Goal: Use online tool/utility: Use online tool/utility

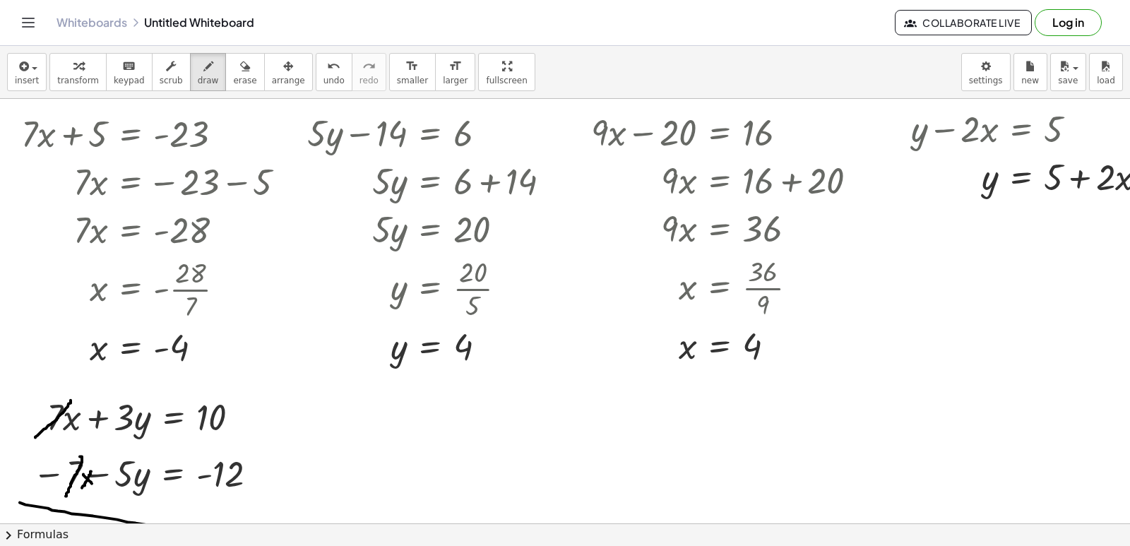
scroll to position [1516, 0]
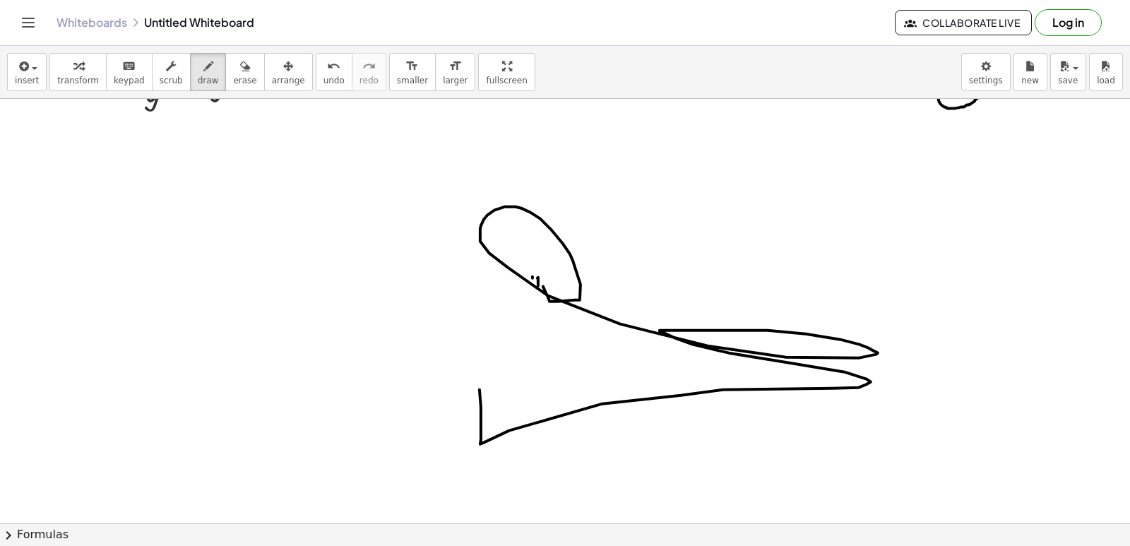
drag, startPoint x: 620, startPoint y: 324, endPoint x: 475, endPoint y: 307, distance: 146.6
drag, startPoint x: 408, startPoint y: 381, endPoint x: 455, endPoint y: 417, distance: 58.5
drag, startPoint x: 455, startPoint y: 417, endPoint x: 467, endPoint y: 441, distance: 27.5
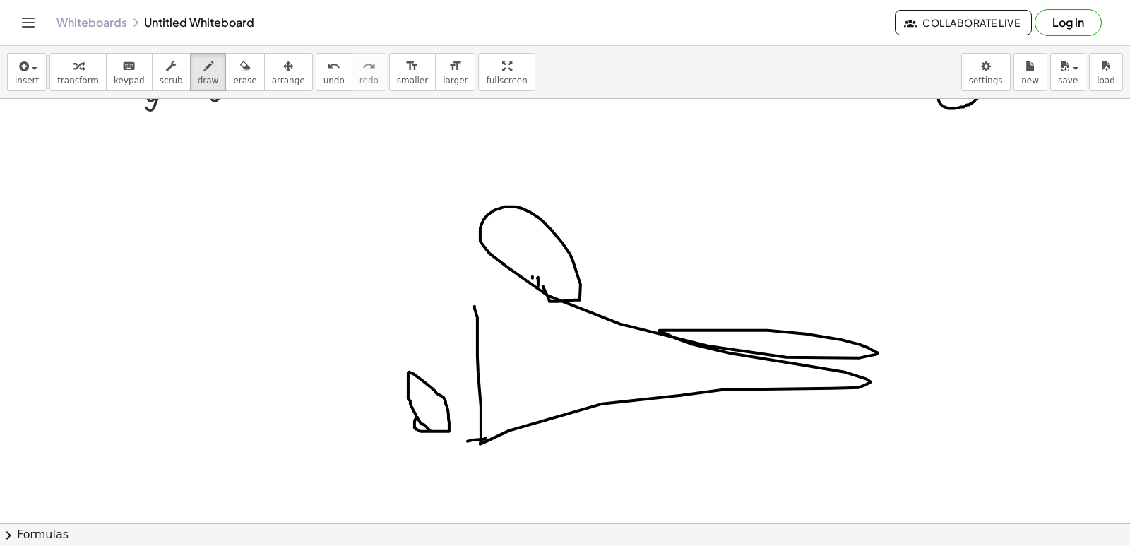
drag, startPoint x: 437, startPoint y: 384, endPoint x: 456, endPoint y: 434, distance: 53.0
drag, startPoint x: 434, startPoint y: 364, endPoint x: 440, endPoint y: 372, distance: 9.6
drag, startPoint x: 432, startPoint y: 317, endPoint x: 465, endPoint y: 324, distance: 33.9
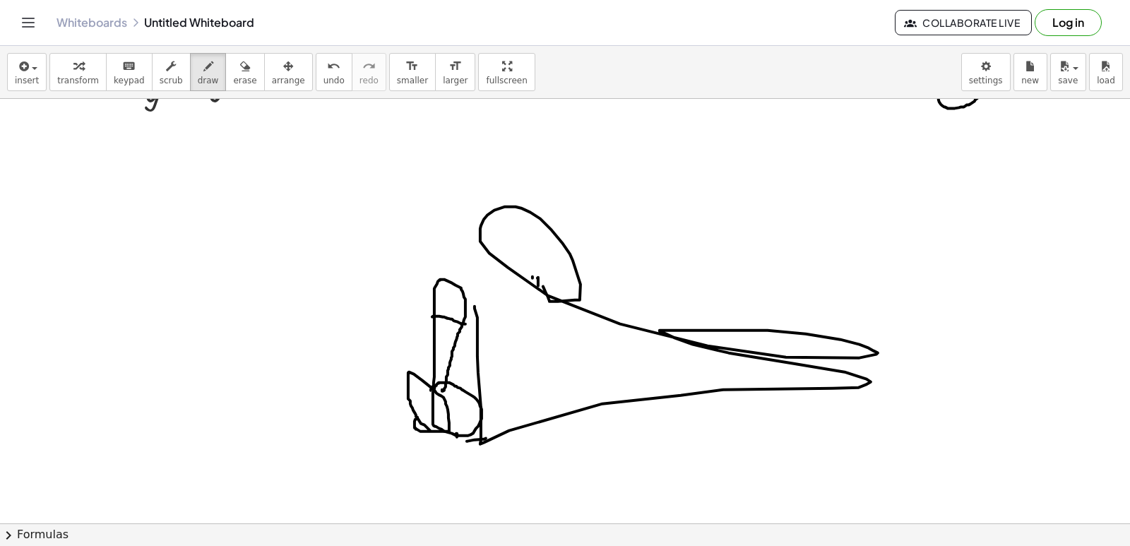
drag, startPoint x: 449, startPoint y: 292, endPoint x: 447, endPoint y: 218, distance: 74.9
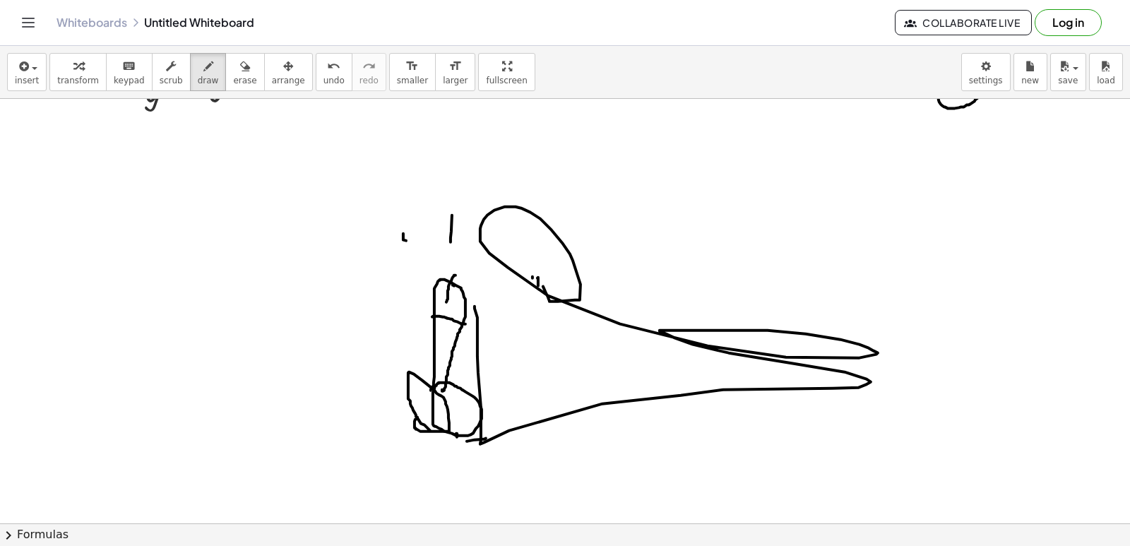
drag, startPoint x: 451, startPoint y: 238, endPoint x: 384, endPoint y: 266, distance: 72.2
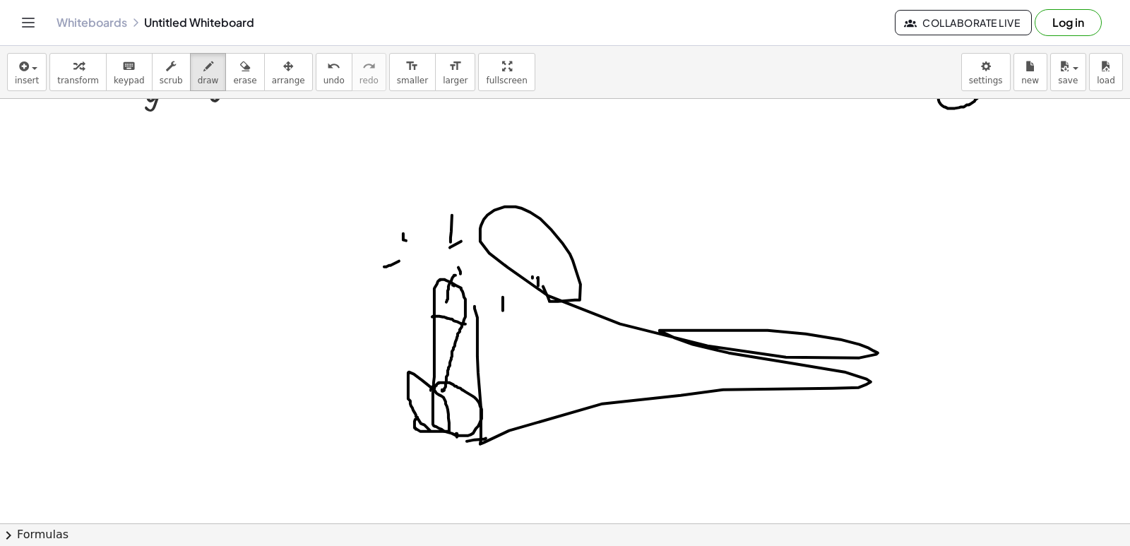
drag, startPoint x: 509, startPoint y: 297, endPoint x: 450, endPoint y: 248, distance: 76.8
drag, startPoint x: 451, startPoint y: 248, endPoint x: 511, endPoint y: 278, distance: 66.7
drag, startPoint x: 382, startPoint y: 417, endPoint x: 441, endPoint y: 287, distance: 143.2
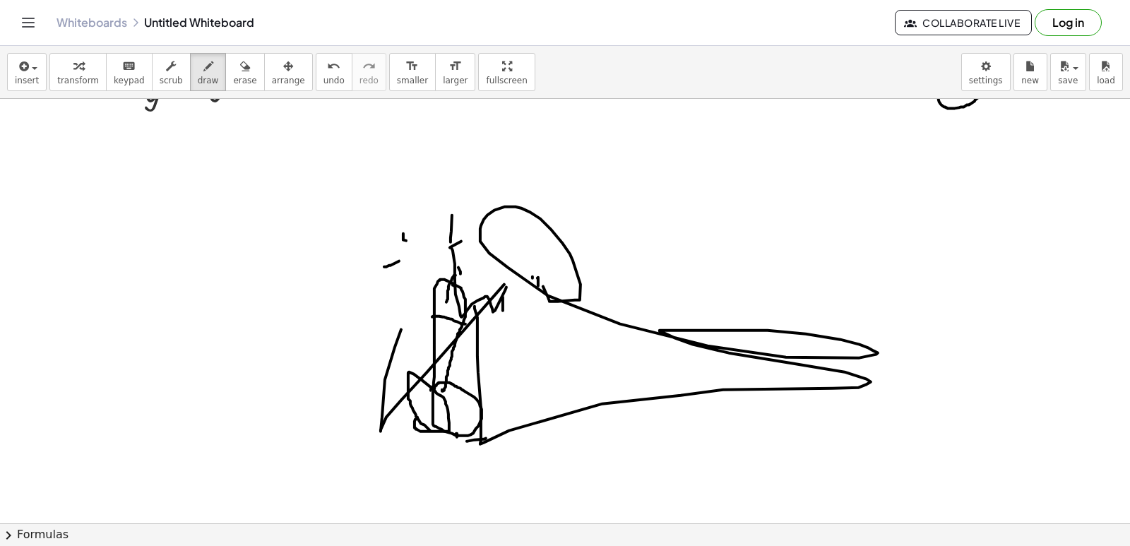
drag, startPoint x: 436, startPoint y: 285, endPoint x: 434, endPoint y: 271, distance: 14.4
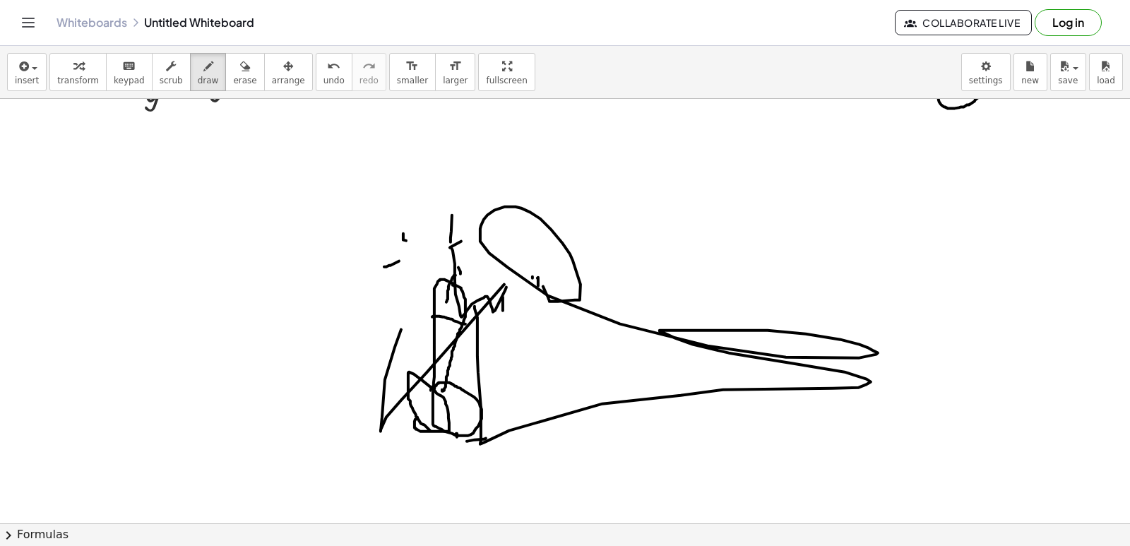
drag, startPoint x: 434, startPoint y: 271, endPoint x: 570, endPoint y: 450, distance: 224.8
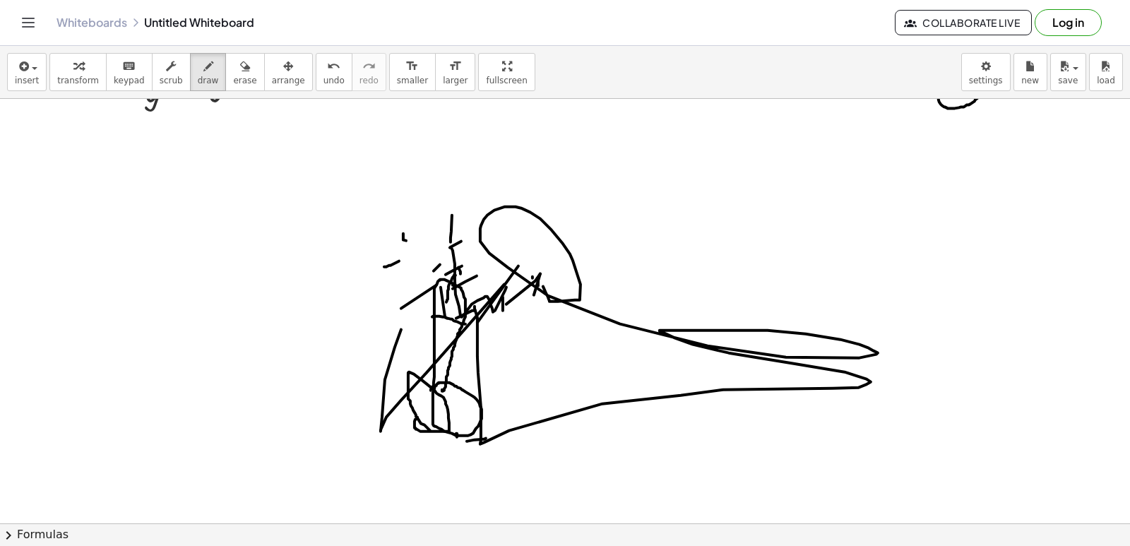
click at [240, 71] on icon "button" at bounding box center [245, 66] width 10 height 17
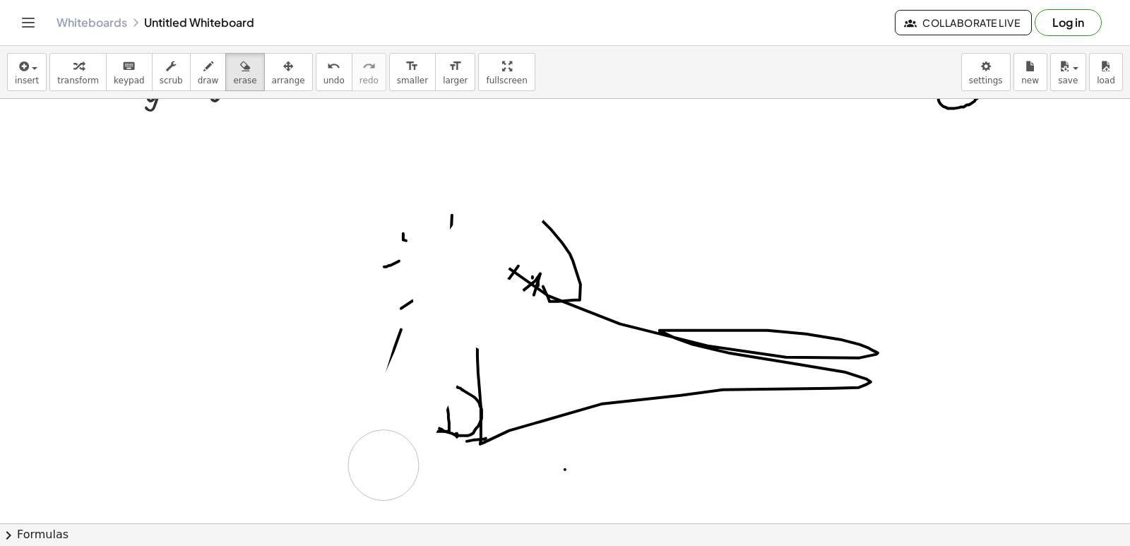
drag, startPoint x: 513, startPoint y: 327, endPoint x: 435, endPoint y: 356, distance: 83.6
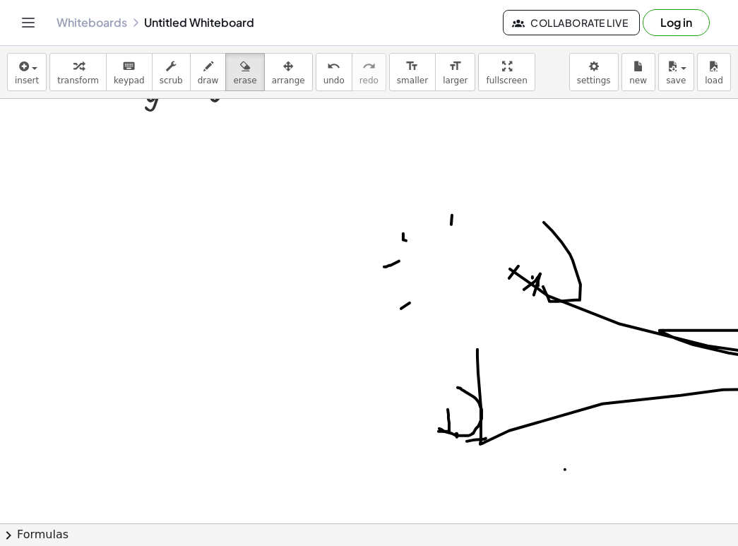
drag, startPoint x: 435, startPoint y: 356, endPoint x: 737, endPoint y: 143, distance: 369.0
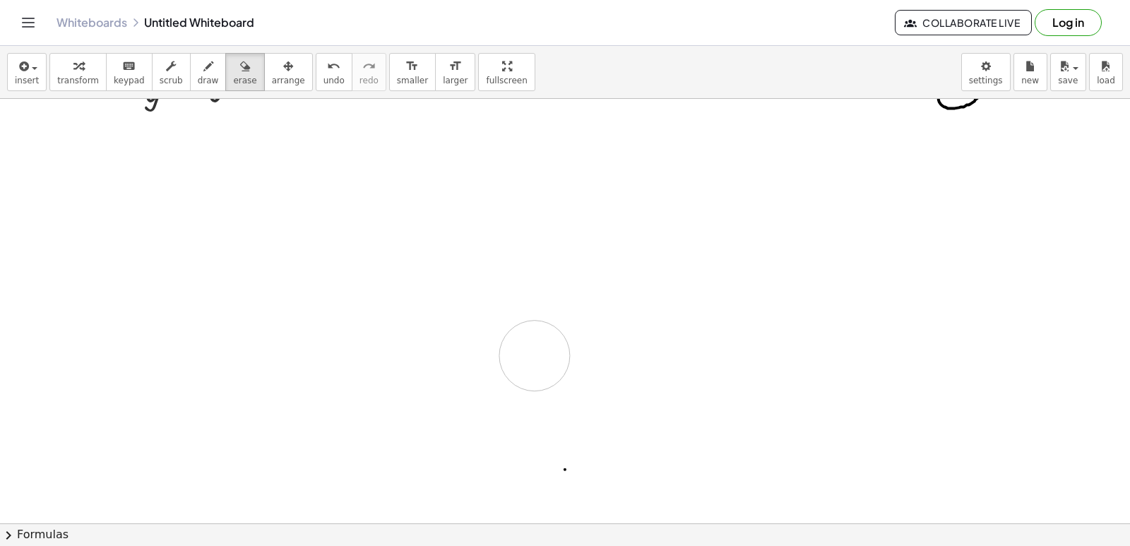
drag, startPoint x: 501, startPoint y: 309, endPoint x: 535, endPoint y: 356, distance: 58.2
click at [980, 94] on body "Graspable Math Activities Get Started Activity Bank Assigned Work Classes White…" at bounding box center [565, 273] width 1130 height 546
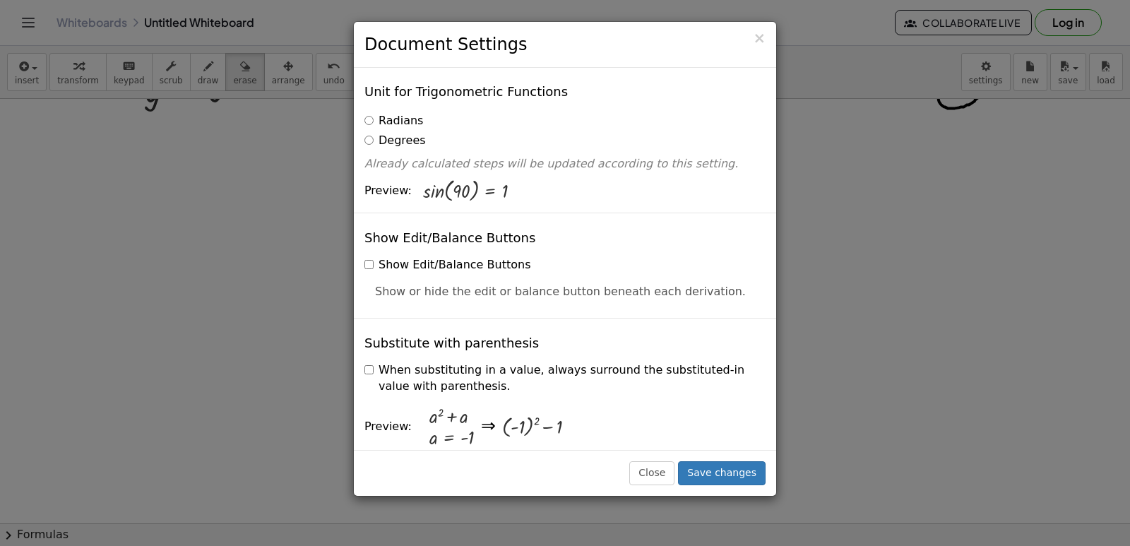
scroll to position [212, 0]
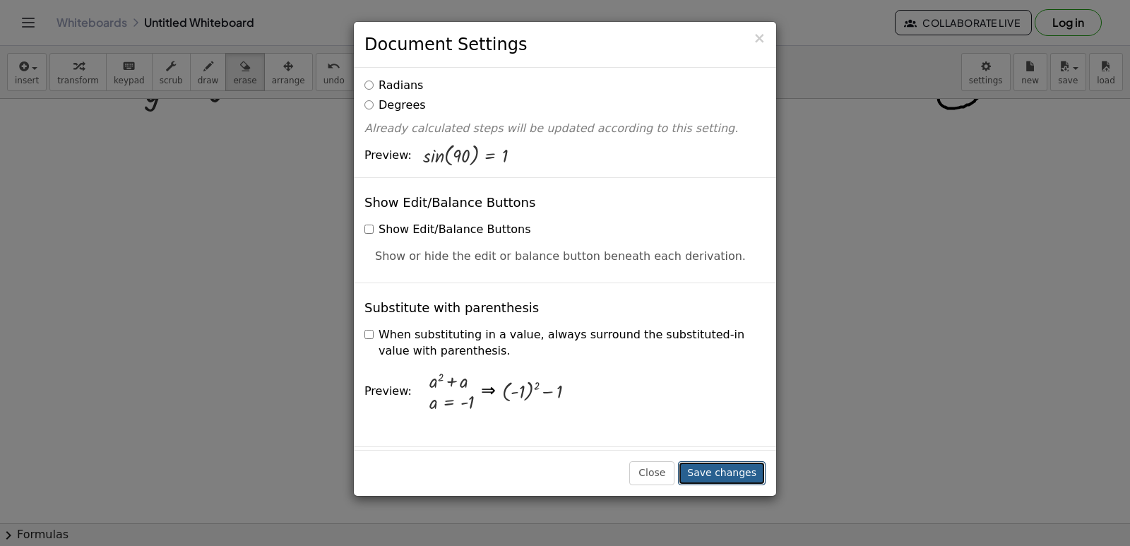
click at [752, 465] on button "Save changes" at bounding box center [722, 473] width 88 height 24
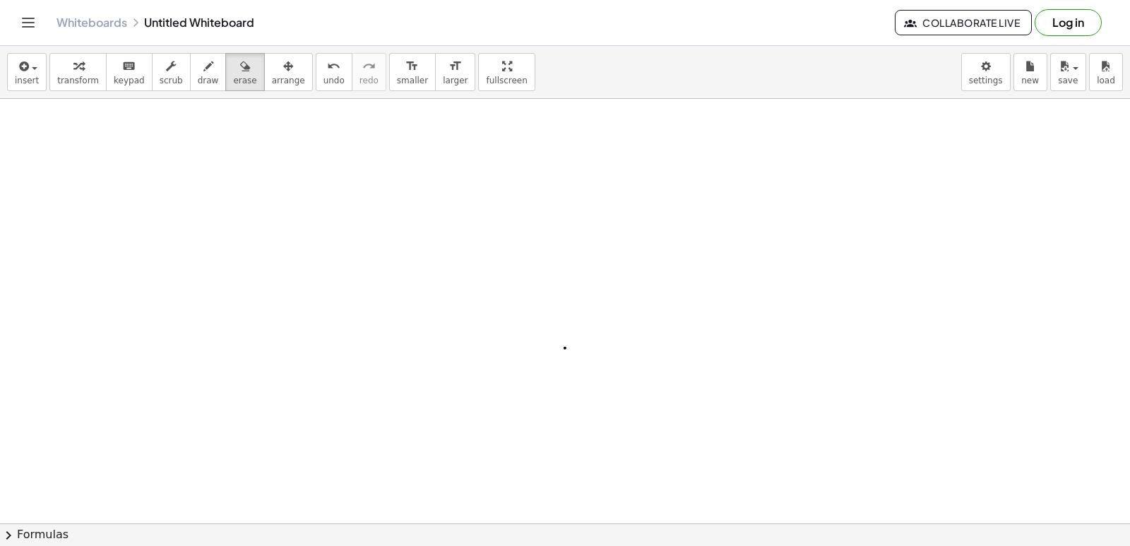
scroll to position [1658, 0]
click at [85, 73] on div "button" at bounding box center [78, 65] width 42 height 17
click at [122, 71] on icon "keyboard" at bounding box center [128, 66] width 13 height 17
drag, startPoint x: 143, startPoint y: 213, endPoint x: 127, endPoint y: 184, distance: 32.9
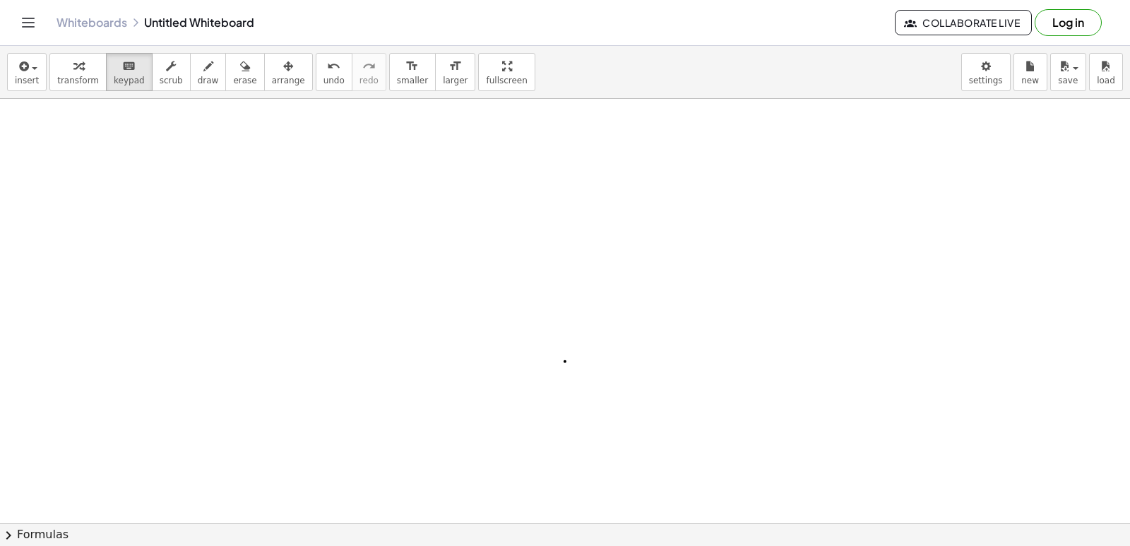
drag, startPoint x: 57, startPoint y: 56, endPoint x: 129, endPoint y: 63, distance: 71.7
click at [62, 70] on button "transform" at bounding box center [77, 72] width 57 height 38
click at [70, 99] on div "insert select one: Math Expression Function Text Youtube Video Graphing Geometr…" at bounding box center [565, 296] width 1130 height 500
click at [234, 78] on span "erase" at bounding box center [244, 81] width 23 height 10
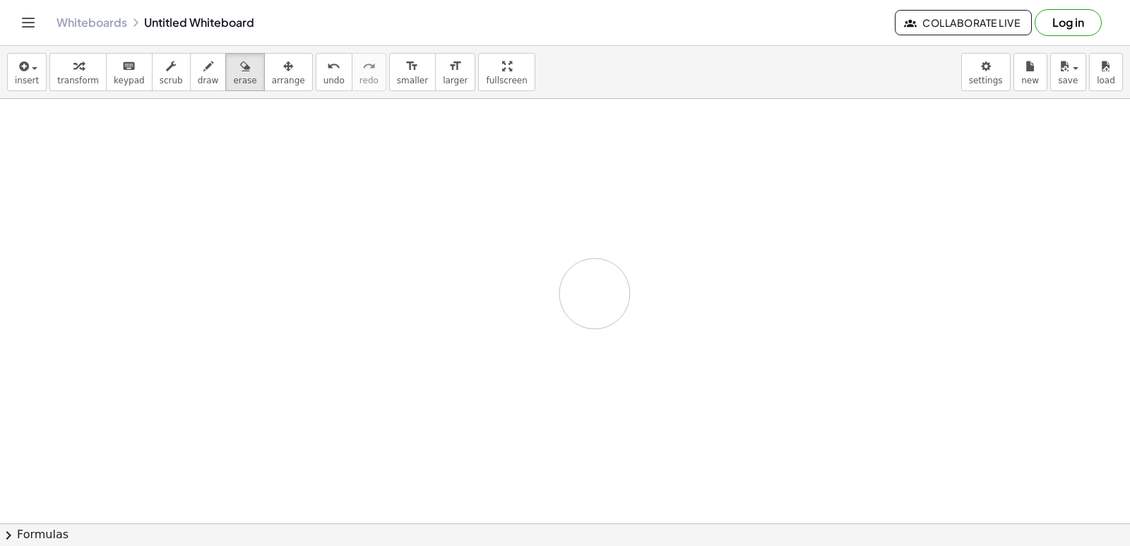
drag, startPoint x: 574, startPoint y: 321, endPoint x: 410, endPoint y: 110, distance: 267.3
click at [88, 74] on button "transform" at bounding box center [77, 72] width 57 height 38
drag, startPoint x: 494, startPoint y: 207, endPoint x: 522, endPoint y: 263, distance: 62.2
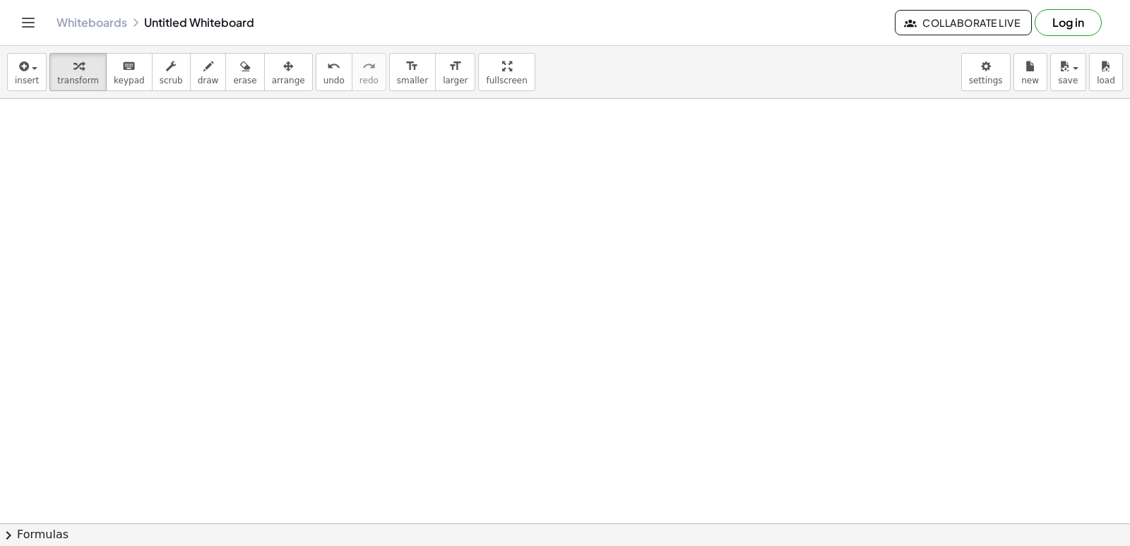
drag, startPoint x: 522, startPoint y: 263, endPoint x: 557, endPoint y: 239, distance: 42.3
click at [115, 83] on span "keypad" at bounding box center [129, 81] width 31 height 10
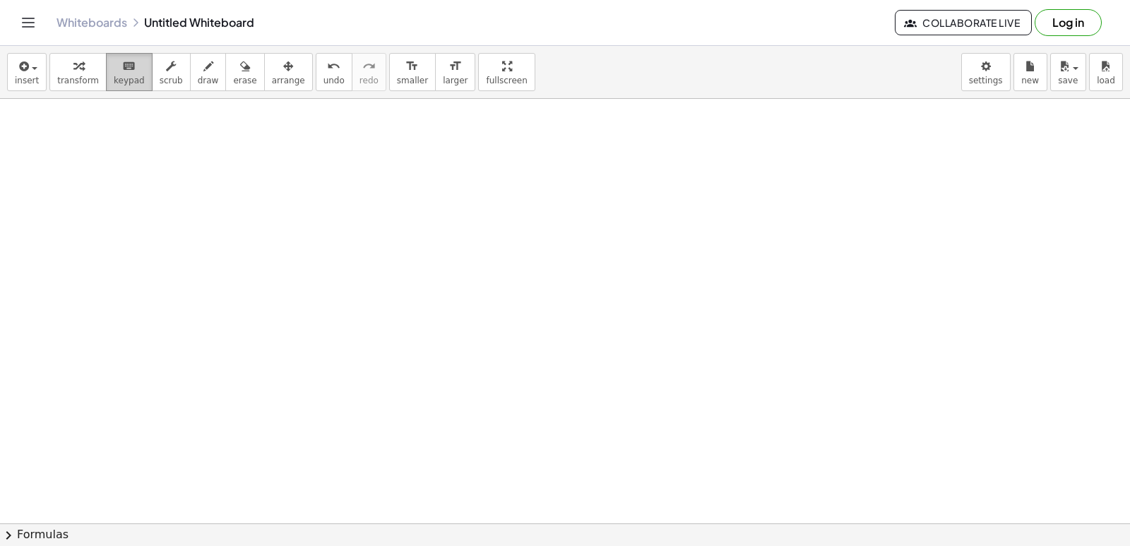
click at [106, 75] on button "keyboard keypad" at bounding box center [129, 72] width 47 height 38
click at [198, 77] on span "draw" at bounding box center [208, 81] width 21 height 10
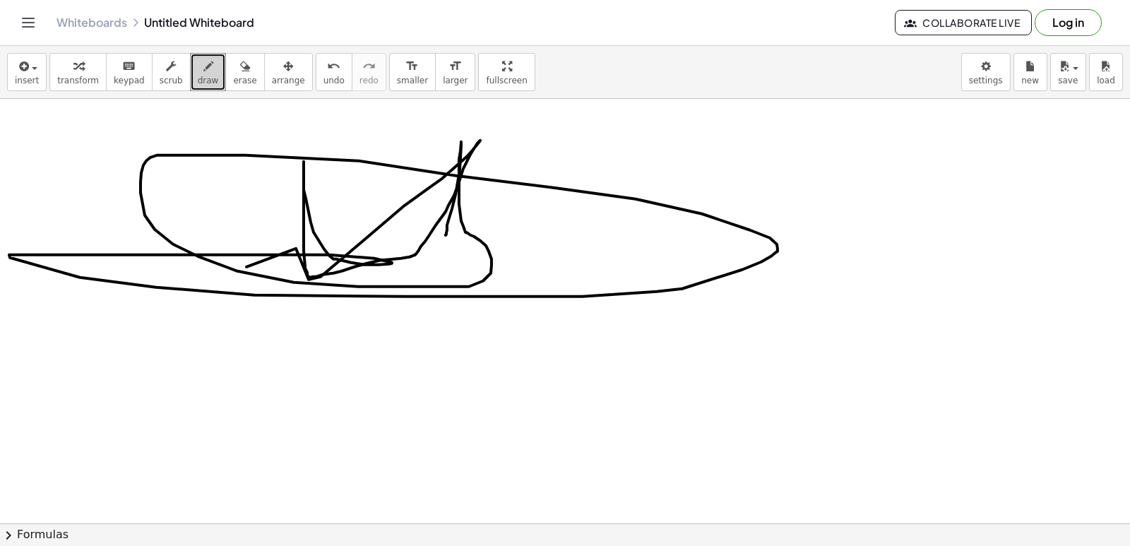
drag, startPoint x: 440, startPoint y: 270, endPoint x: 323, endPoint y: 284, distance: 118.1
drag, startPoint x: 705, startPoint y: 242, endPoint x: 674, endPoint y: 215, distance: 41.5
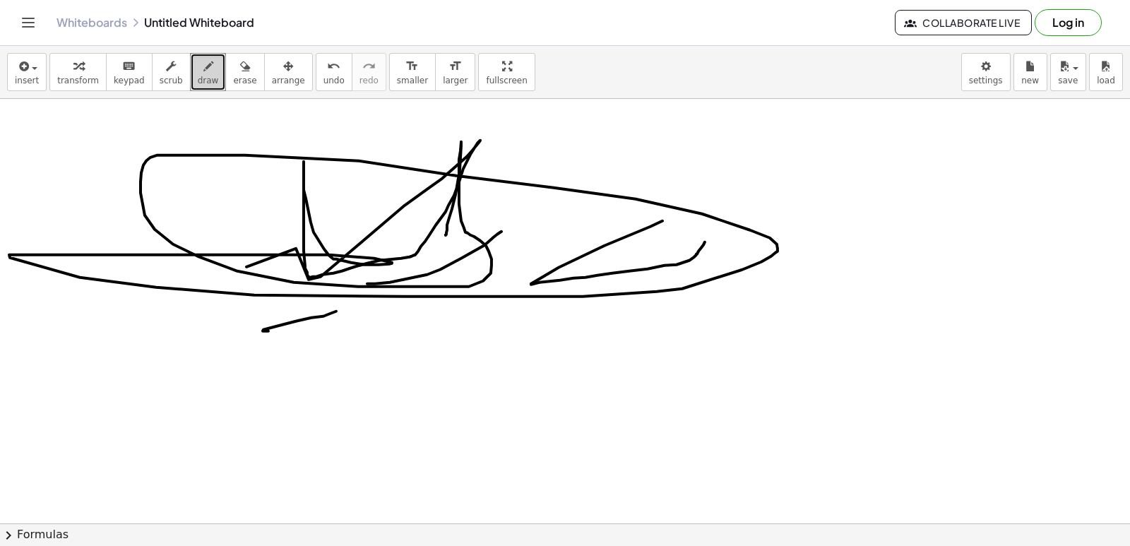
drag, startPoint x: 277, startPoint y: 326, endPoint x: 578, endPoint y: 287, distance: 304.2
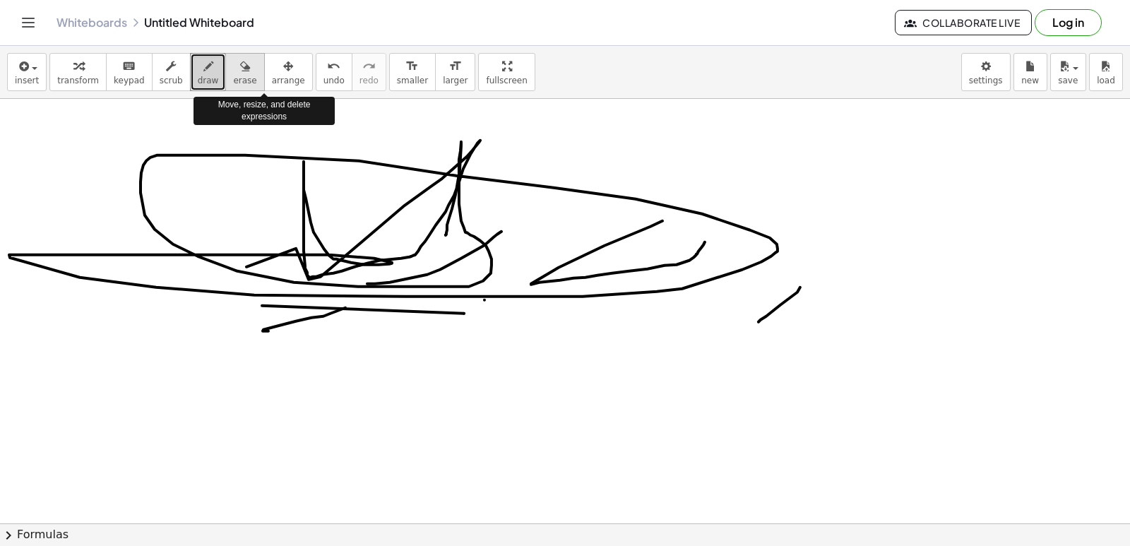
click at [233, 73] on div "button" at bounding box center [244, 65] width 23 height 17
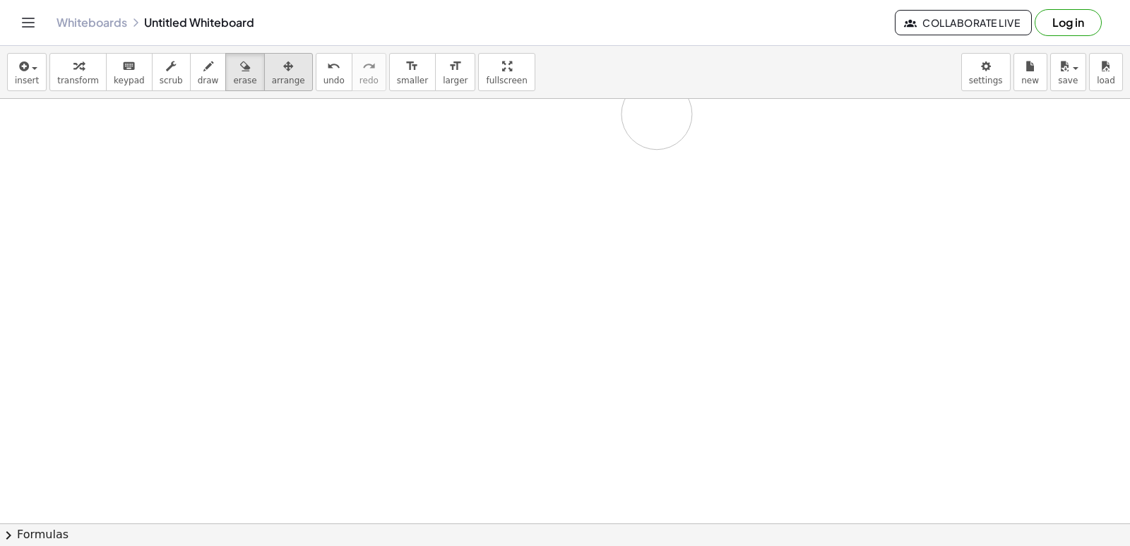
drag, startPoint x: 596, startPoint y: 225, endPoint x: 266, endPoint y: 71, distance: 364.6
drag, startPoint x: 266, startPoint y: 71, endPoint x: 162, endPoint y: 133, distance: 120.0
click at [205, 66] on button "draw" at bounding box center [208, 72] width 37 height 38
drag, startPoint x: 205, startPoint y: 217, endPoint x: 177, endPoint y: 155, distance: 68.0
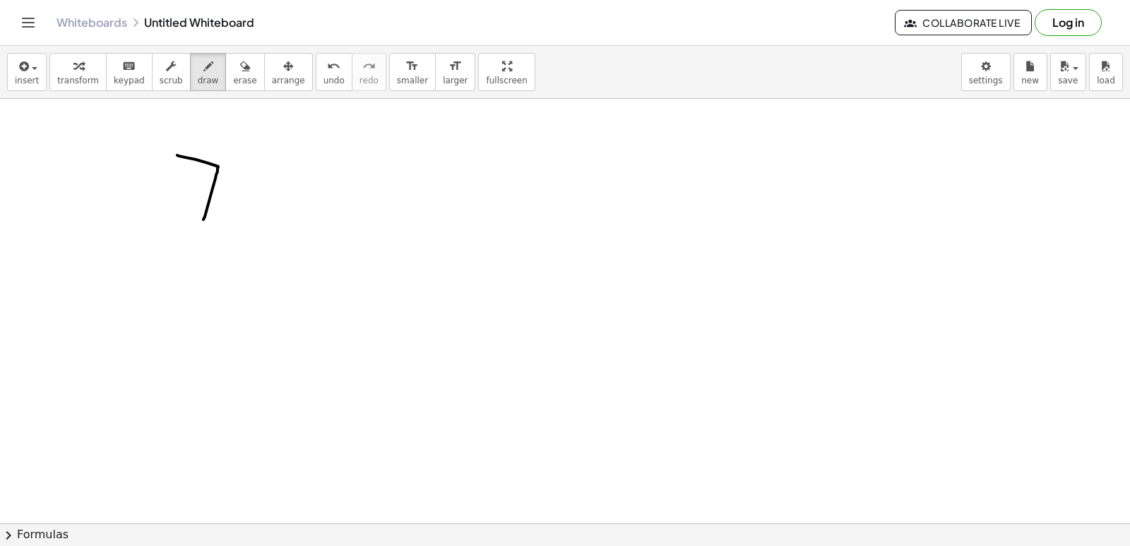
drag, startPoint x: 210, startPoint y: 192, endPoint x: 200, endPoint y: 183, distance: 13.5
drag, startPoint x: 234, startPoint y: 208, endPoint x: 271, endPoint y: 188, distance: 42.7
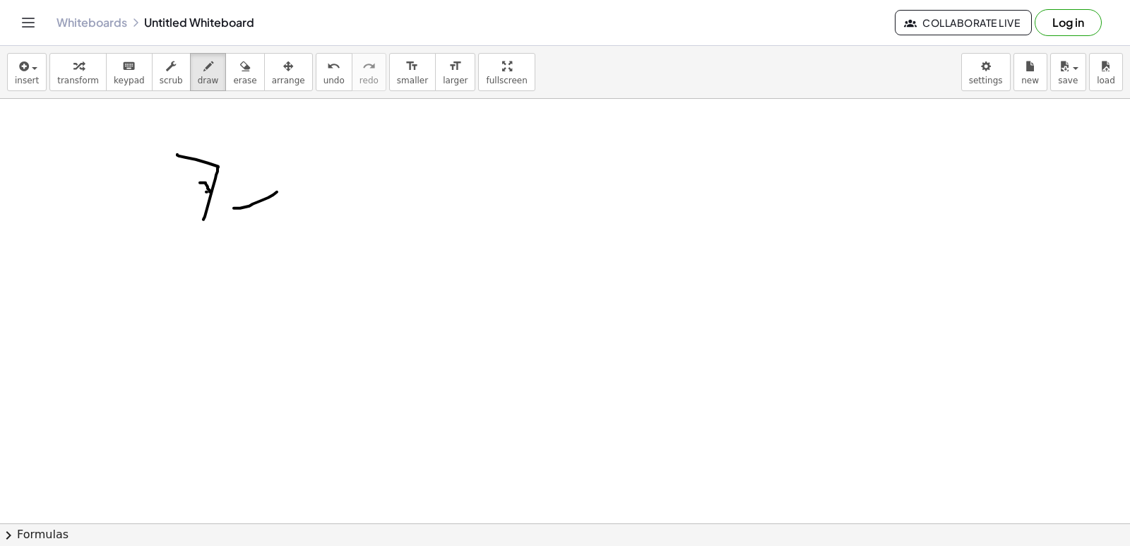
drag, startPoint x: 244, startPoint y: 168, endPoint x: 291, endPoint y: 205, distance: 59.9
drag, startPoint x: 314, startPoint y: 185, endPoint x: 390, endPoint y: 225, distance: 85.3
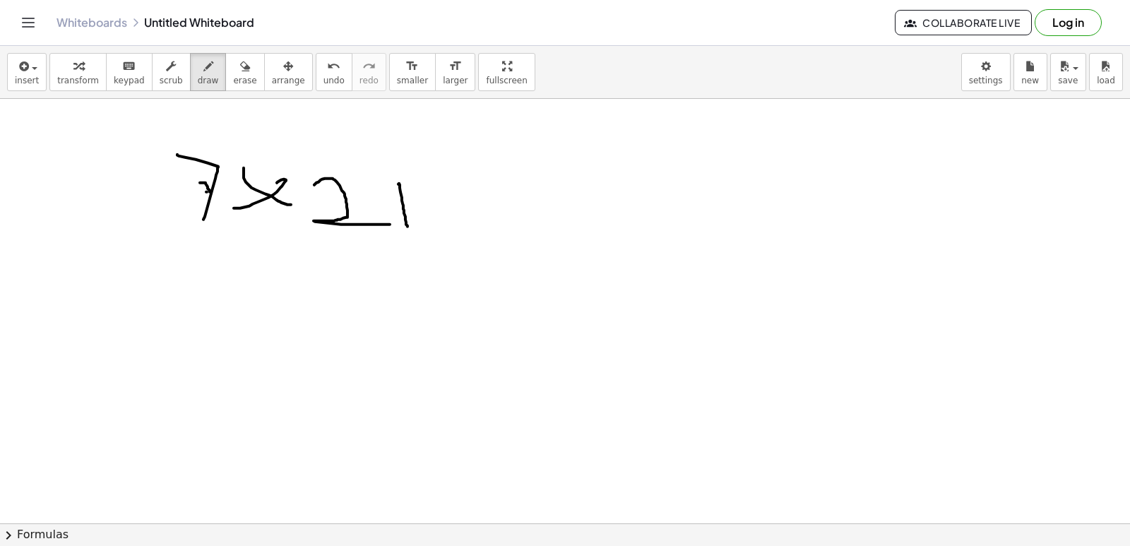
drag, startPoint x: 398, startPoint y: 184, endPoint x: 408, endPoint y: 198, distance: 16.8
drag, startPoint x: 390, startPoint y: 198, endPoint x: 423, endPoint y: 198, distance: 33.2
drag, startPoint x: 468, startPoint y: 163, endPoint x: 515, endPoint y: 204, distance: 62.1
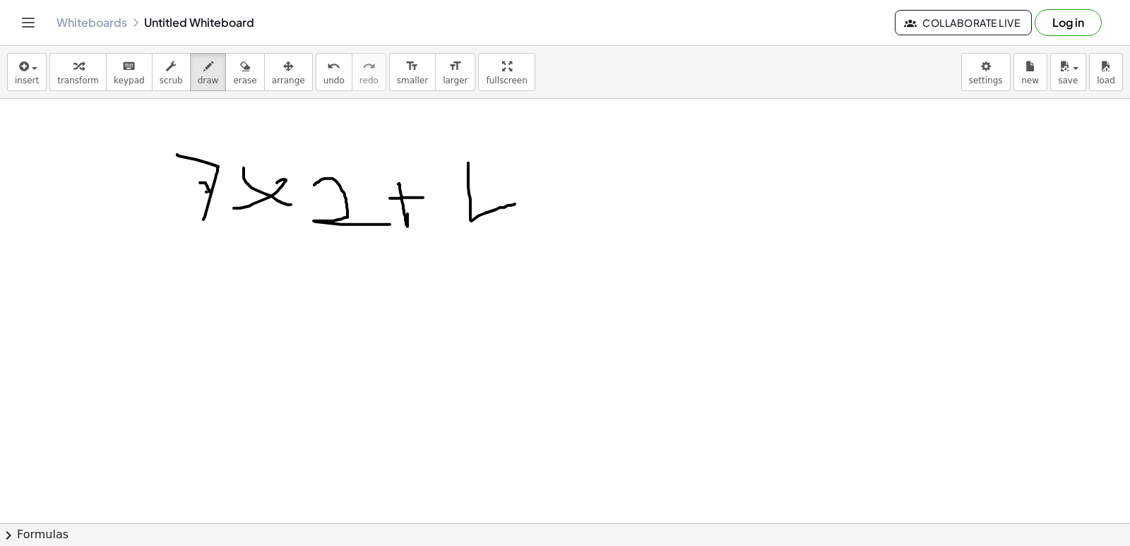
drag, startPoint x: 518, startPoint y: 165, endPoint x: 517, endPoint y: 252, distance: 87.6
drag, startPoint x: 543, startPoint y: 181, endPoint x: 590, endPoint y: 176, distance: 47.6
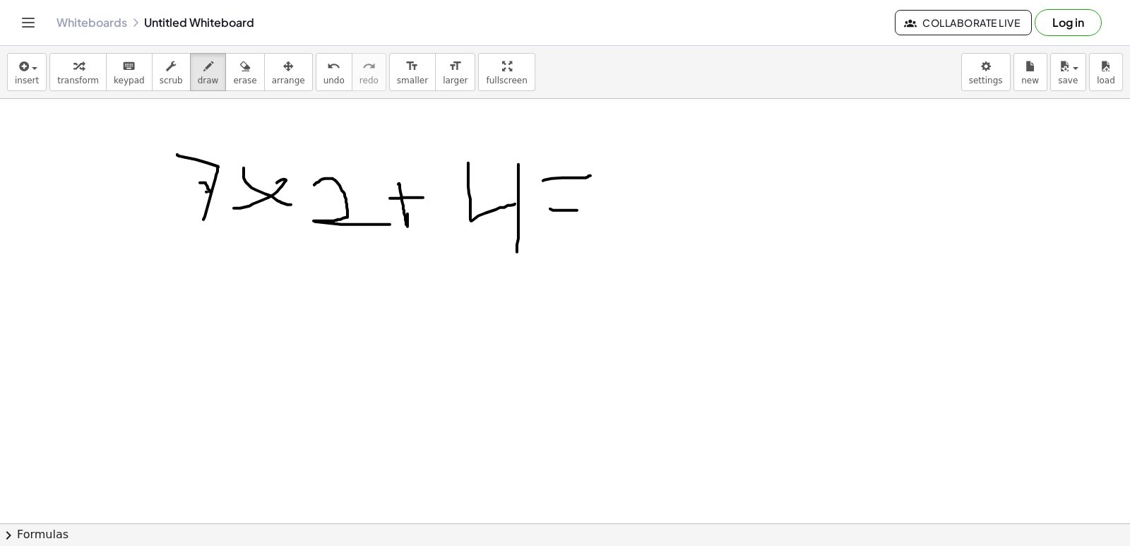
drag, startPoint x: 550, startPoint y: 209, endPoint x: 577, endPoint y: 210, distance: 26.9
click at [283, 63] on icon "button" at bounding box center [288, 66] width 10 height 17
drag, startPoint x: 340, startPoint y: 188, endPoint x: 530, endPoint y: 137, distance: 196.7
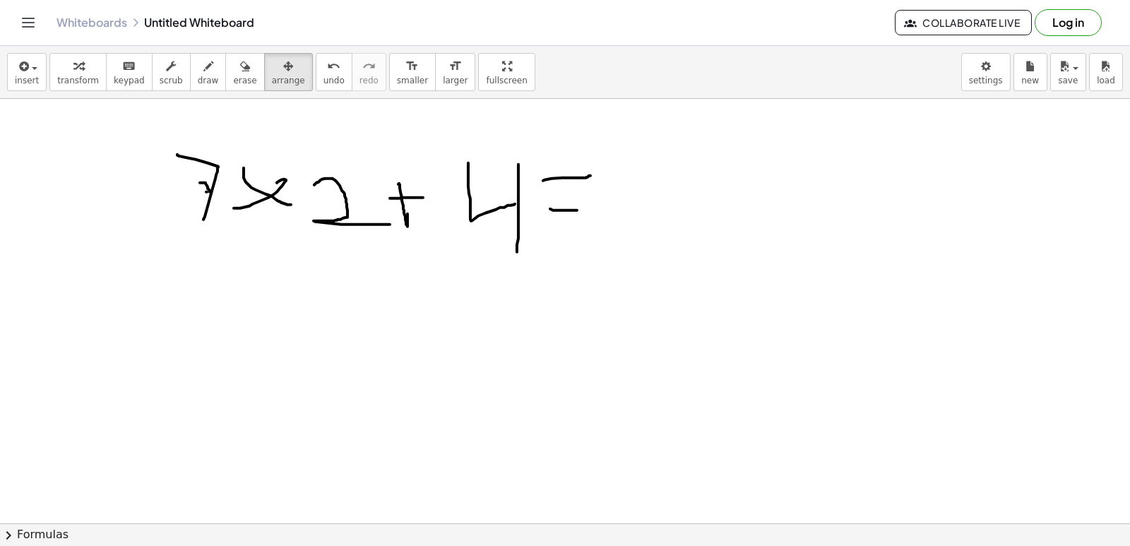
drag, startPoint x: 530, startPoint y: 137, endPoint x: 429, endPoint y: 179, distance: 109.3
click at [225, 93] on div "insert select one: Math Expression Function Text Youtube Video Graphing Geometr…" at bounding box center [565, 72] width 1130 height 53
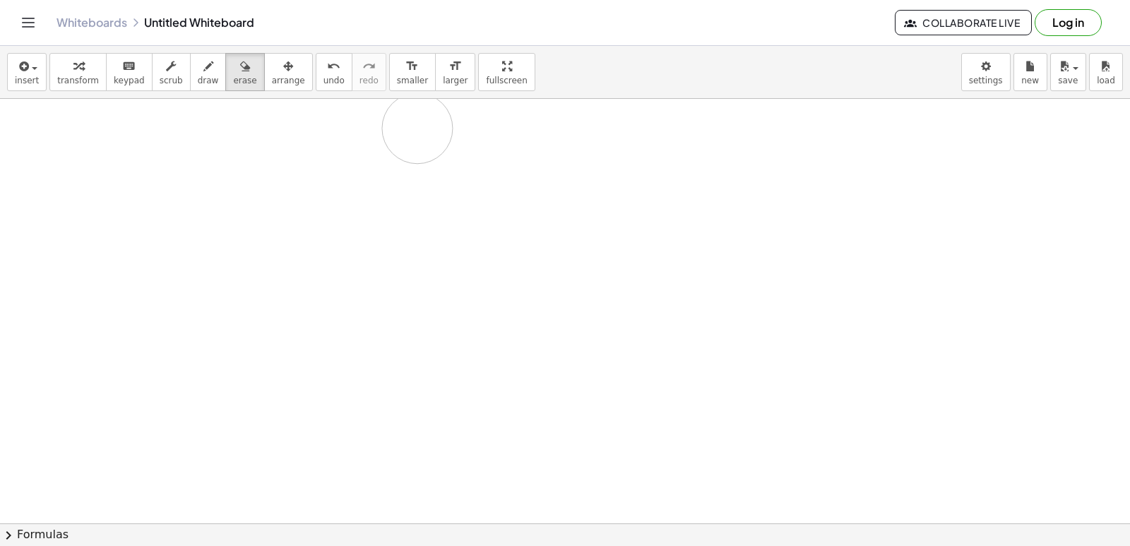
drag, startPoint x: 429, startPoint y: 179, endPoint x: 422, endPoint y: 126, distance: 52.8
click at [215, 68] on div "transform keyboard keypad scrub draw erase arrange" at bounding box center [180, 72] width 263 height 38
click at [160, 63] on div "button" at bounding box center [171, 65] width 23 height 17
click at [198, 73] on div "button" at bounding box center [208, 65] width 21 height 17
